Goal: Find specific page/section: Find specific page/section

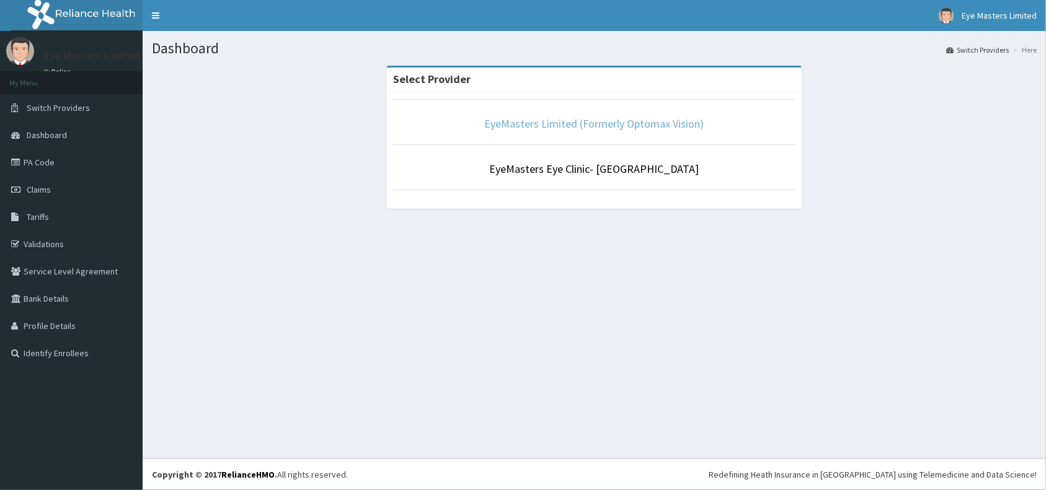
click at [542, 129] on link "EyeMasters Limited (Formerly Optomax Vision)" at bounding box center [594, 124] width 219 height 14
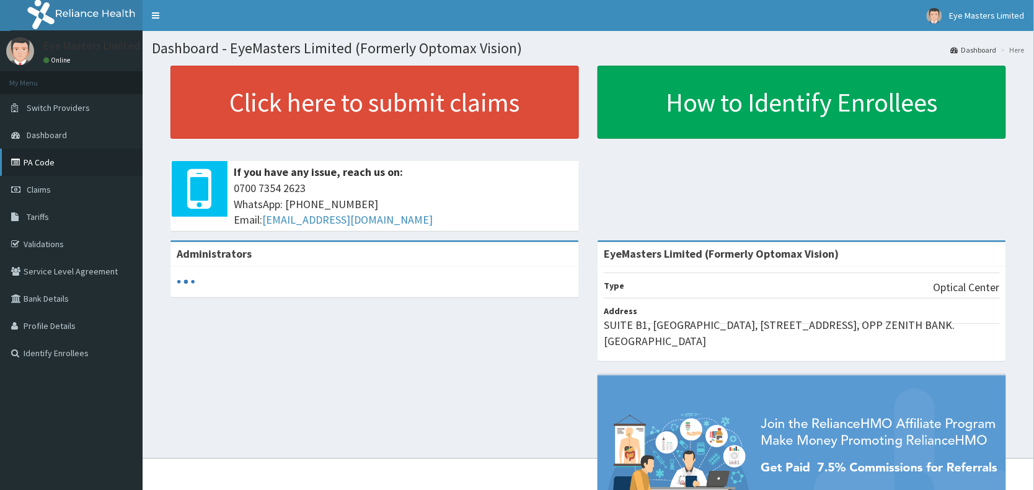
click at [71, 168] on link "PA Code" at bounding box center [71, 162] width 143 height 27
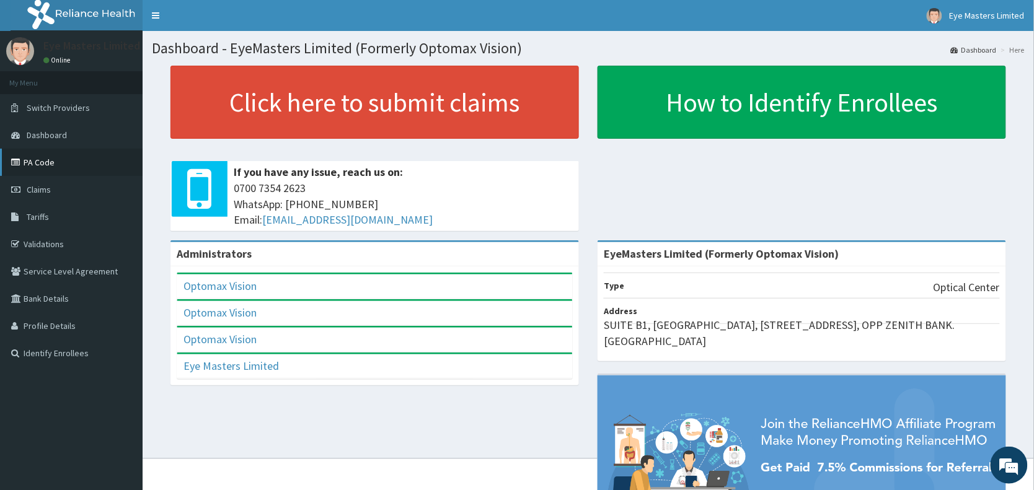
click at [39, 164] on link "PA Code" at bounding box center [71, 162] width 143 height 27
